Goal: Use online tool/utility: Utilize a website feature to perform a specific function

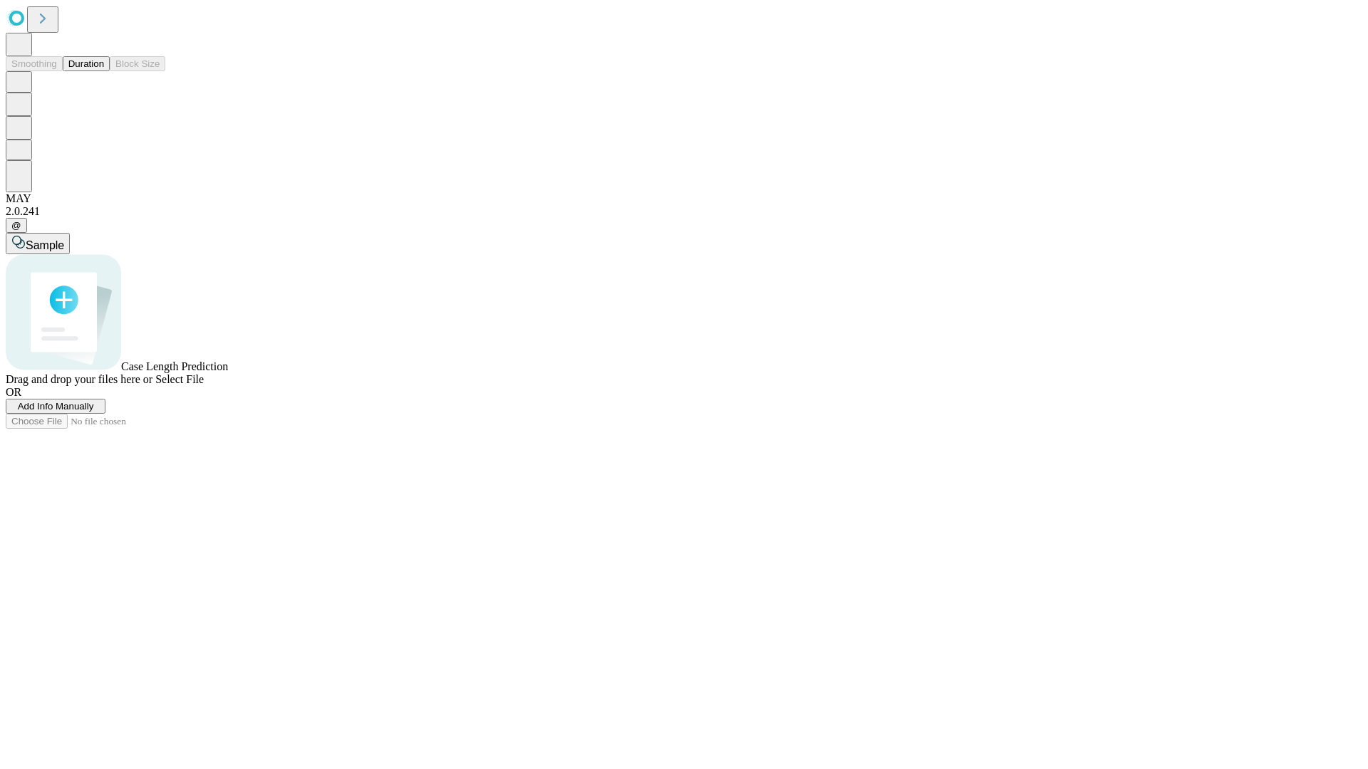
click at [104, 71] on button "Duration" at bounding box center [86, 63] width 47 height 15
click at [204, 385] on span "Select File" at bounding box center [179, 379] width 48 height 12
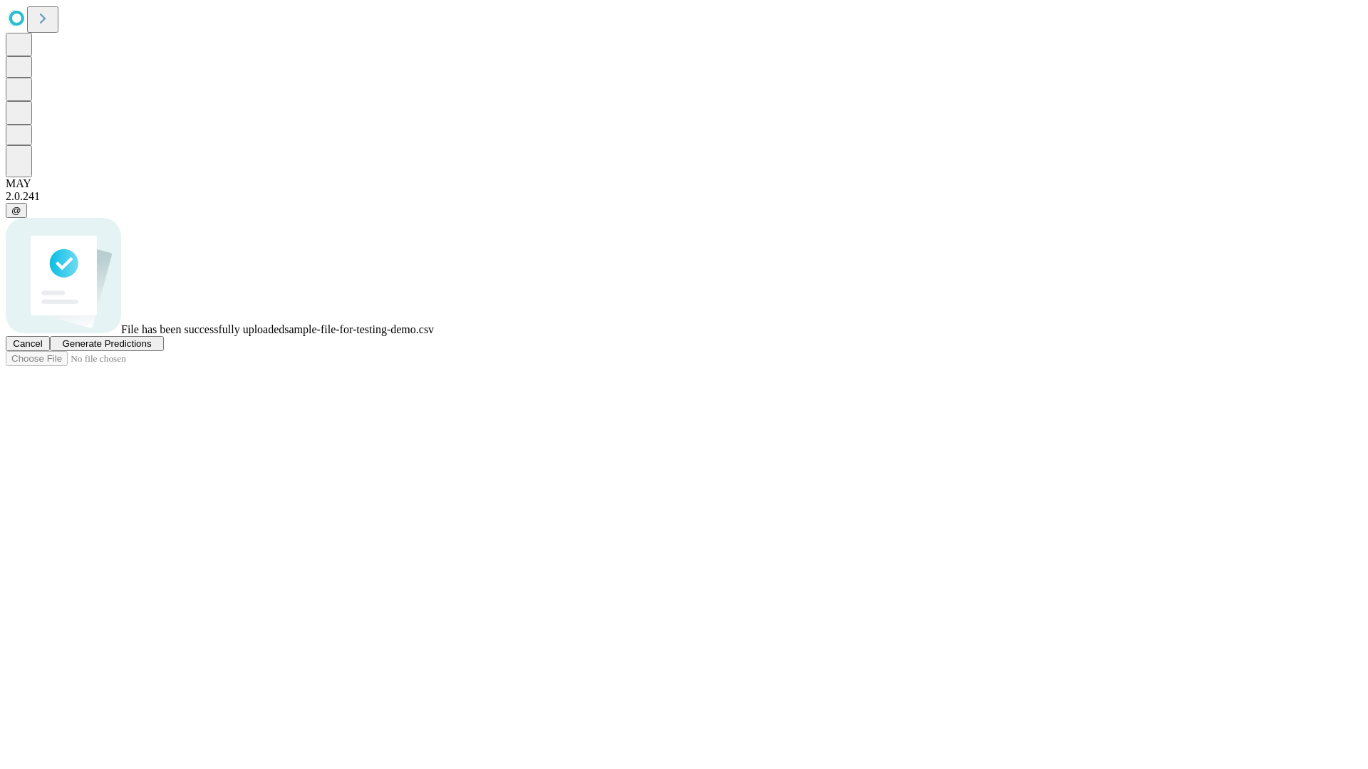
click at [151, 349] on span "Generate Predictions" at bounding box center [106, 343] width 89 height 11
